Goal: Task Accomplishment & Management: Manage account settings

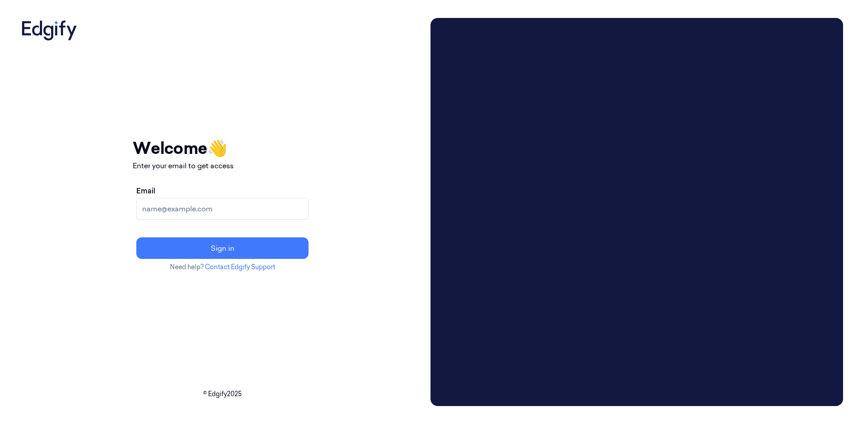
click at [226, 209] on input "Email" at bounding box center [222, 209] width 172 height 22
type input "[EMAIL_ADDRESS][DOMAIN_NAME]"
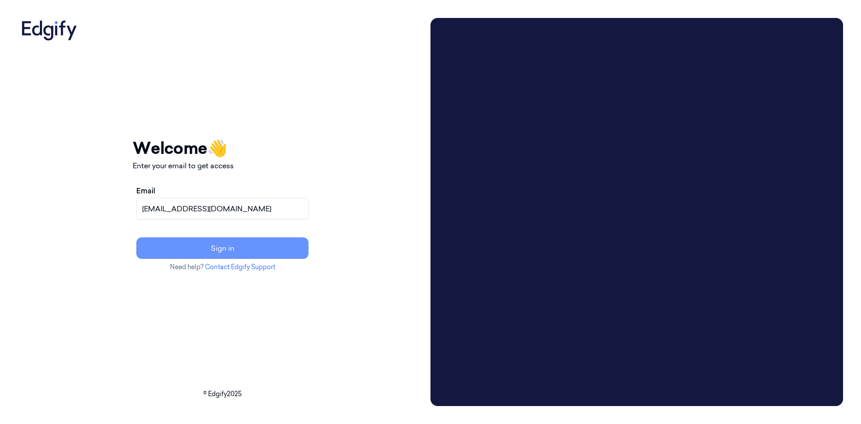
click at [201, 247] on button "Sign in" at bounding box center [222, 248] width 172 height 22
